Goal: Use online tool/utility: Utilize a website feature to perform a specific function

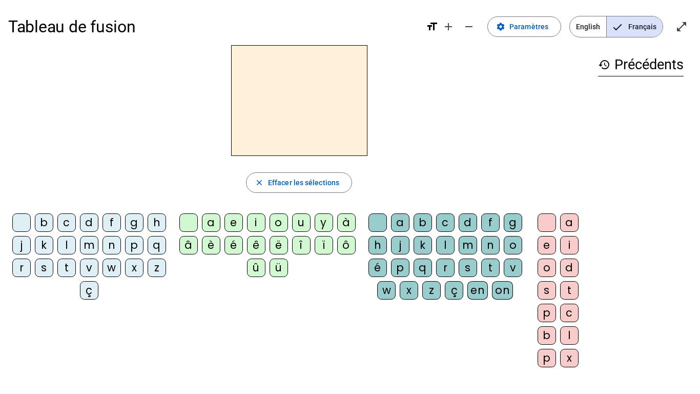
click at [31, 268] on div "r" at bounding box center [21, 267] width 18 height 18
click at [257, 226] on div "i" at bounding box center [256, 222] width 18 height 18
click at [121, 248] on div "n" at bounding box center [111, 245] width 18 height 18
click at [98, 291] on div "ç" at bounding box center [89, 290] width 18 height 18
click at [76, 224] on div "c" at bounding box center [66, 222] width 18 height 18
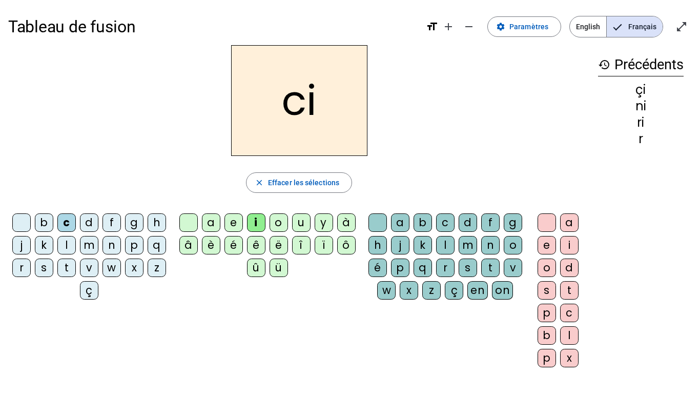
click at [53, 265] on div "s" at bounding box center [44, 267] width 18 height 18
click at [302, 219] on div "u" at bounding box center [301, 222] width 18 height 18
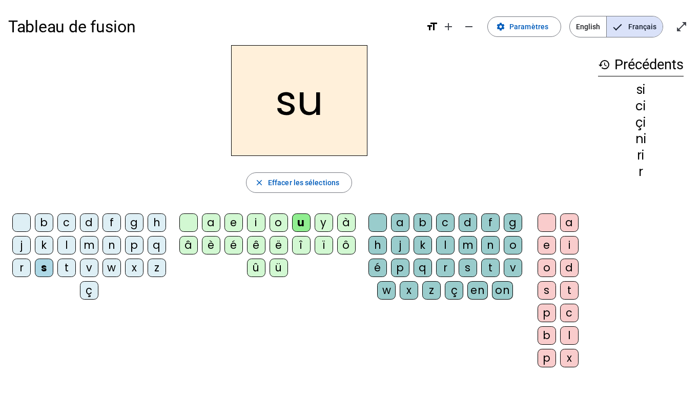
click at [98, 266] on div "v" at bounding box center [89, 267] width 18 height 18
click at [98, 222] on div "d" at bounding box center [89, 222] width 18 height 18
click at [125, 254] on div "p" at bounding box center [134, 245] width 18 height 18
click at [76, 270] on div "t" at bounding box center [66, 267] width 18 height 18
click at [256, 220] on div "i" at bounding box center [256, 222] width 18 height 18
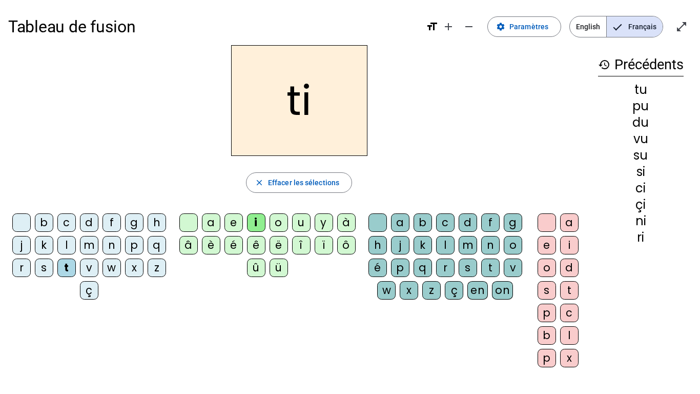
click at [233, 218] on div "e" at bounding box center [233, 222] width 18 height 18
click at [31, 246] on div "j" at bounding box center [21, 245] width 18 height 18
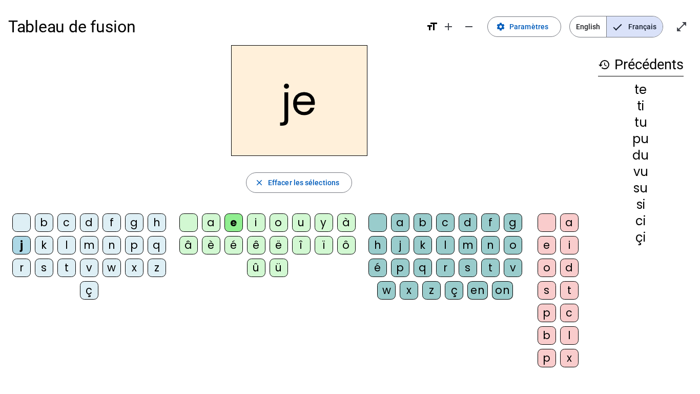
click at [53, 268] on div "s" at bounding box center [44, 267] width 18 height 18
click at [76, 249] on div "l" at bounding box center [66, 245] width 18 height 18
click at [208, 224] on div "a" at bounding box center [211, 222] width 18 height 18
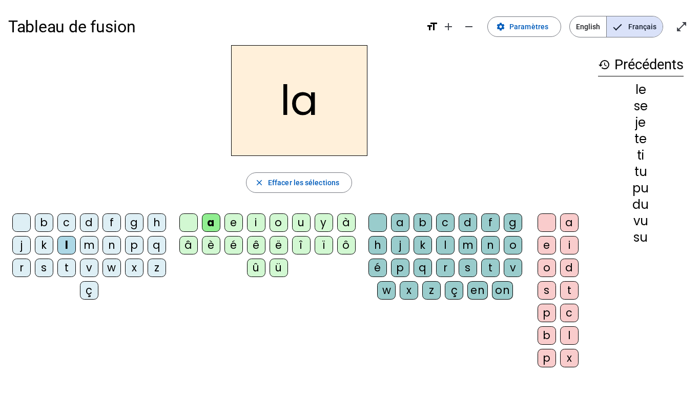
click at [53, 269] on div "s" at bounding box center [44, 267] width 18 height 18
click at [455, 217] on div "c" at bounding box center [445, 222] width 18 height 18
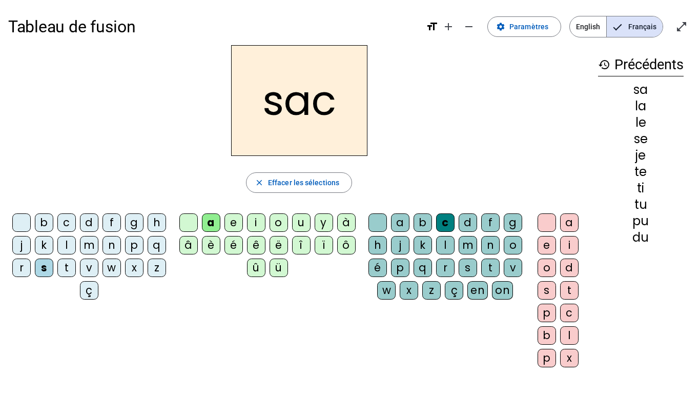
click at [76, 243] on div "l" at bounding box center [66, 245] width 18 height 18
click at [53, 221] on div "b" at bounding box center [44, 222] width 18 height 18
click at [76, 265] on div "t" at bounding box center [66, 267] width 18 height 18
click at [258, 220] on div "i" at bounding box center [256, 222] width 18 height 18
